Goal: Check status

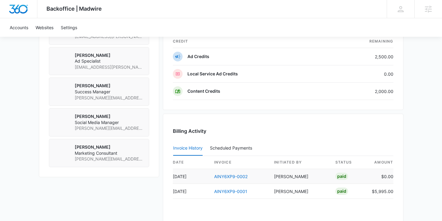
scroll to position [519, 0]
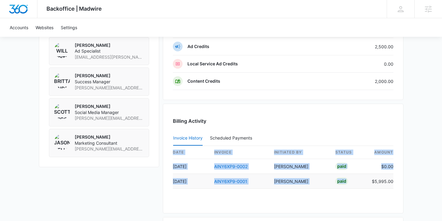
drag, startPoint x: 407, startPoint y: 176, endPoint x: 356, endPoint y: 185, distance: 51.0
click at [356, 185] on td "Paid" at bounding box center [349, 181] width 36 height 15
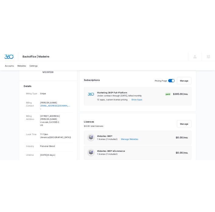
scroll to position [0, 0]
